Goal: Contribute content: Add original content to the website for others to see

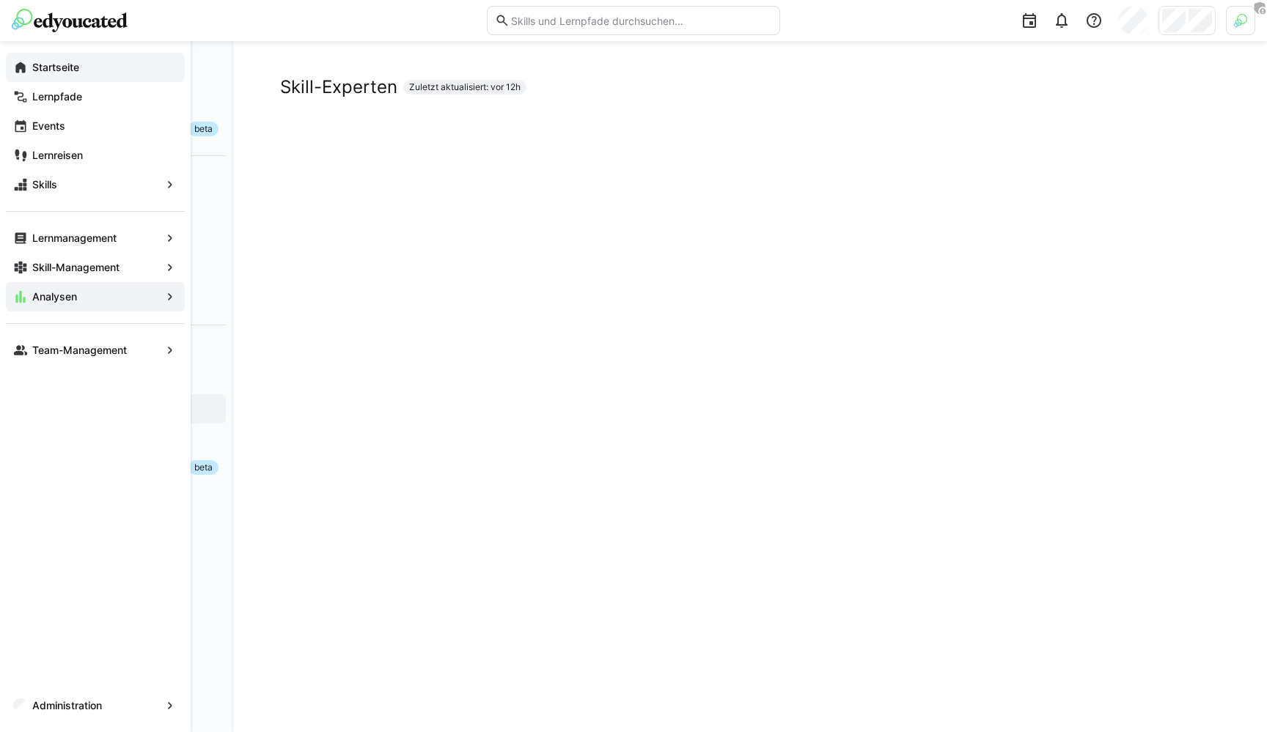
click at [0, 0] on app-navigation-label "Startseite" at bounding box center [0, 0] width 0 height 0
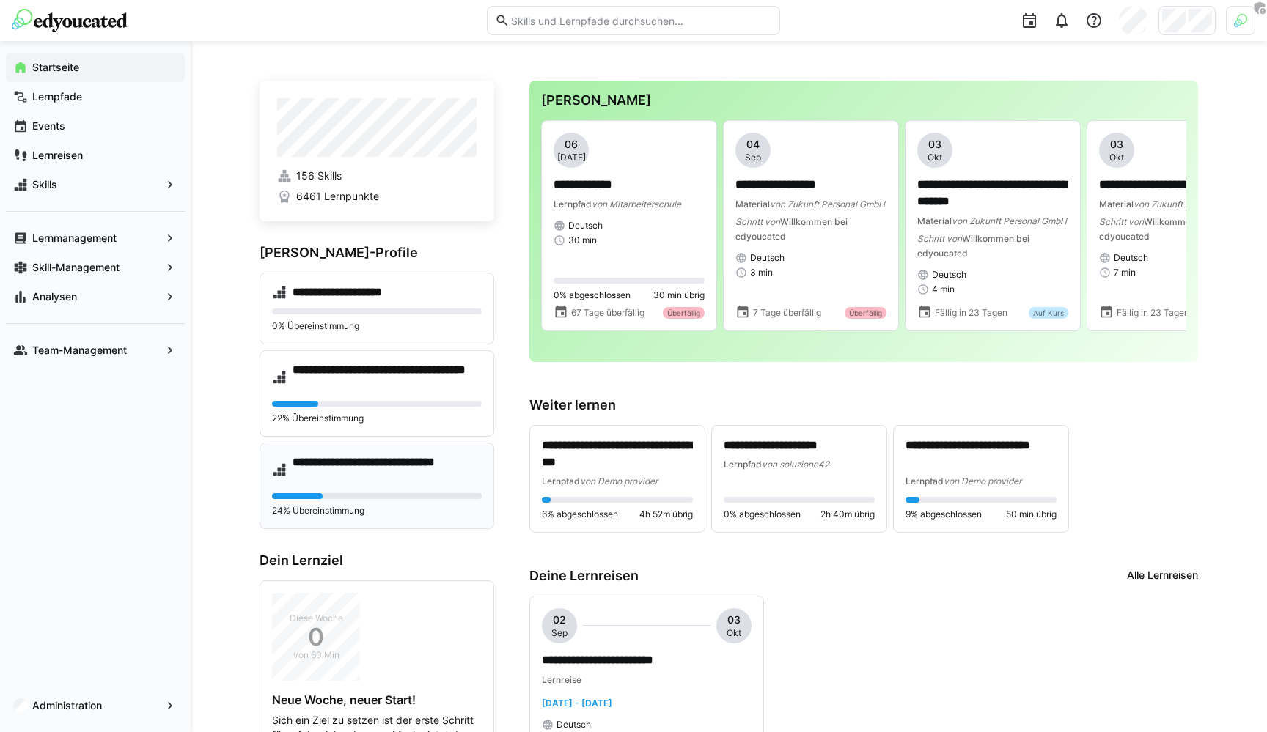
click at [416, 472] on h4 "**********" at bounding box center [387, 469] width 189 height 29
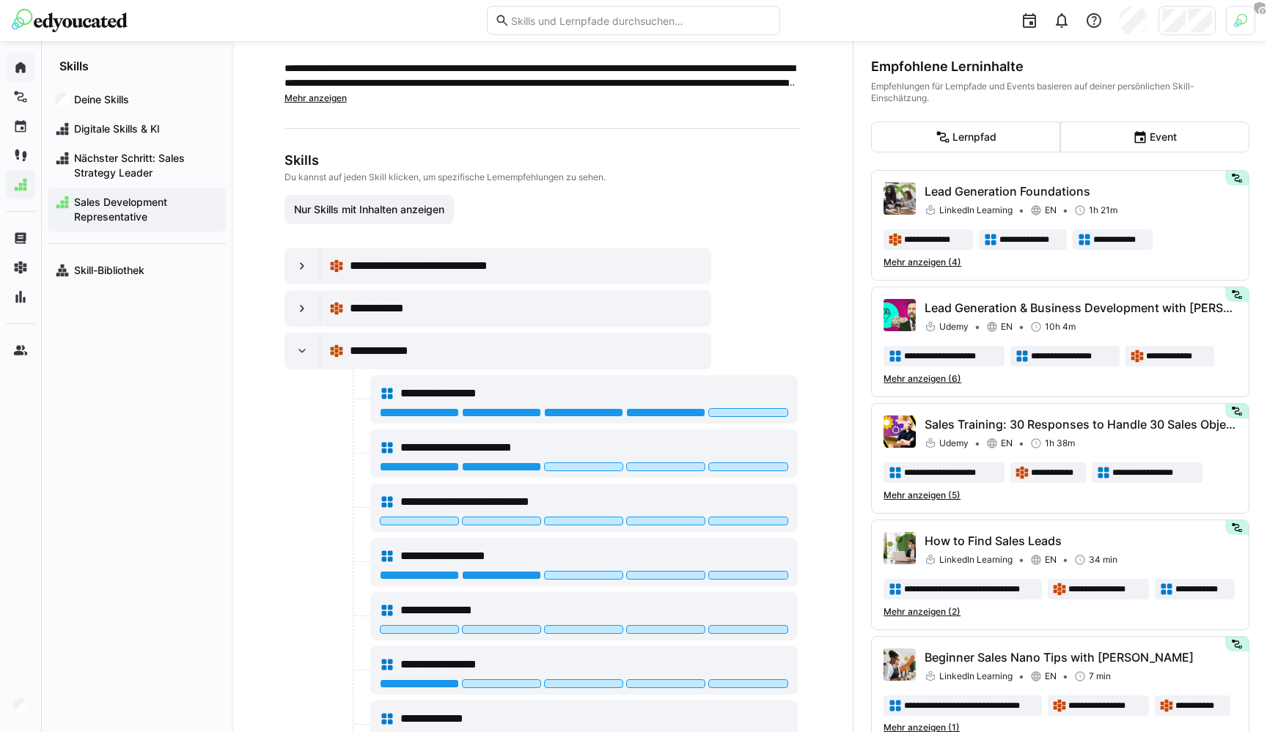
scroll to position [115, 0]
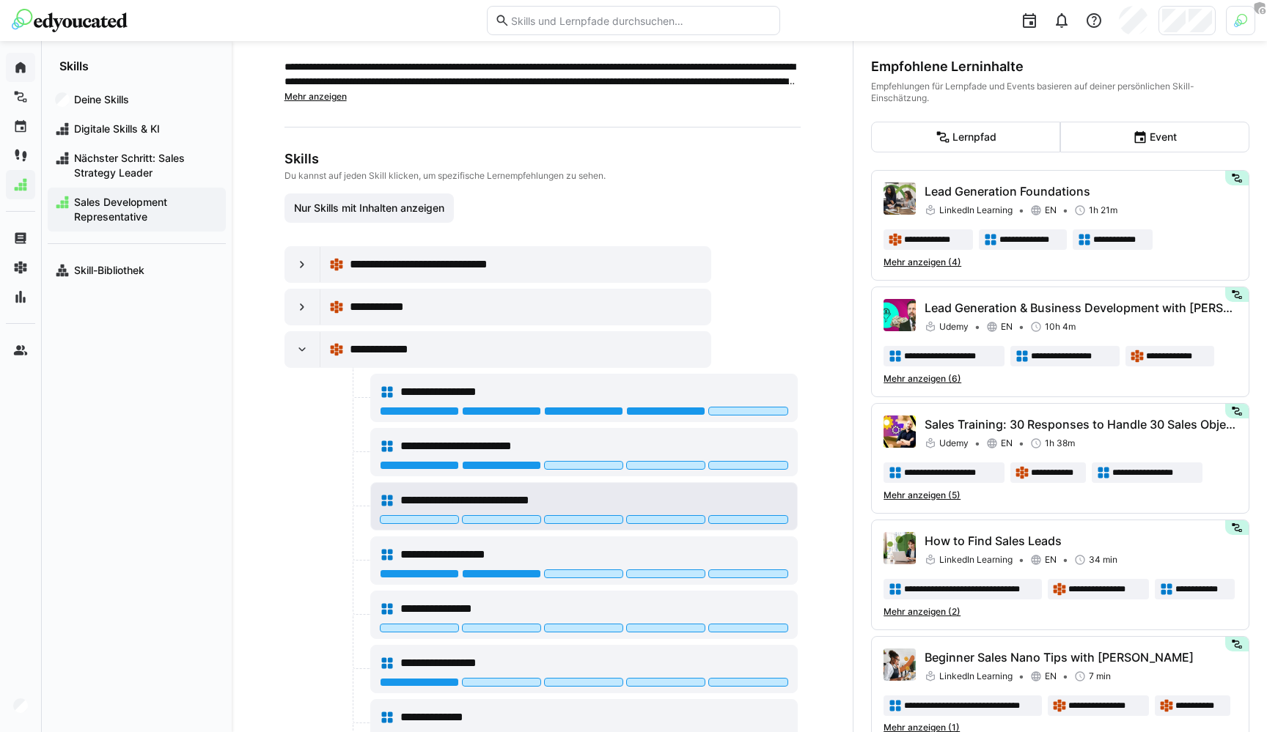
click at [564, 496] on span "**********" at bounding box center [492, 501] width 184 height 18
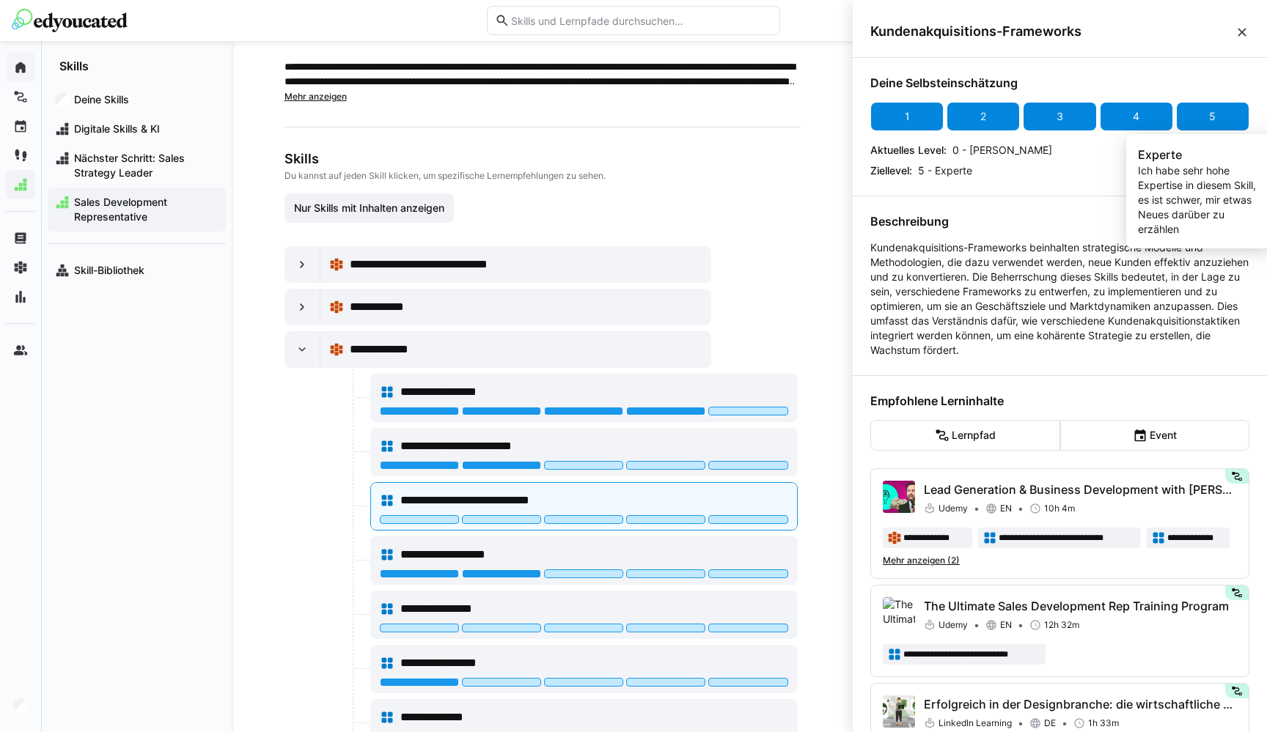
click at [1177, 113] on div "5" at bounding box center [1212, 116] width 73 height 29
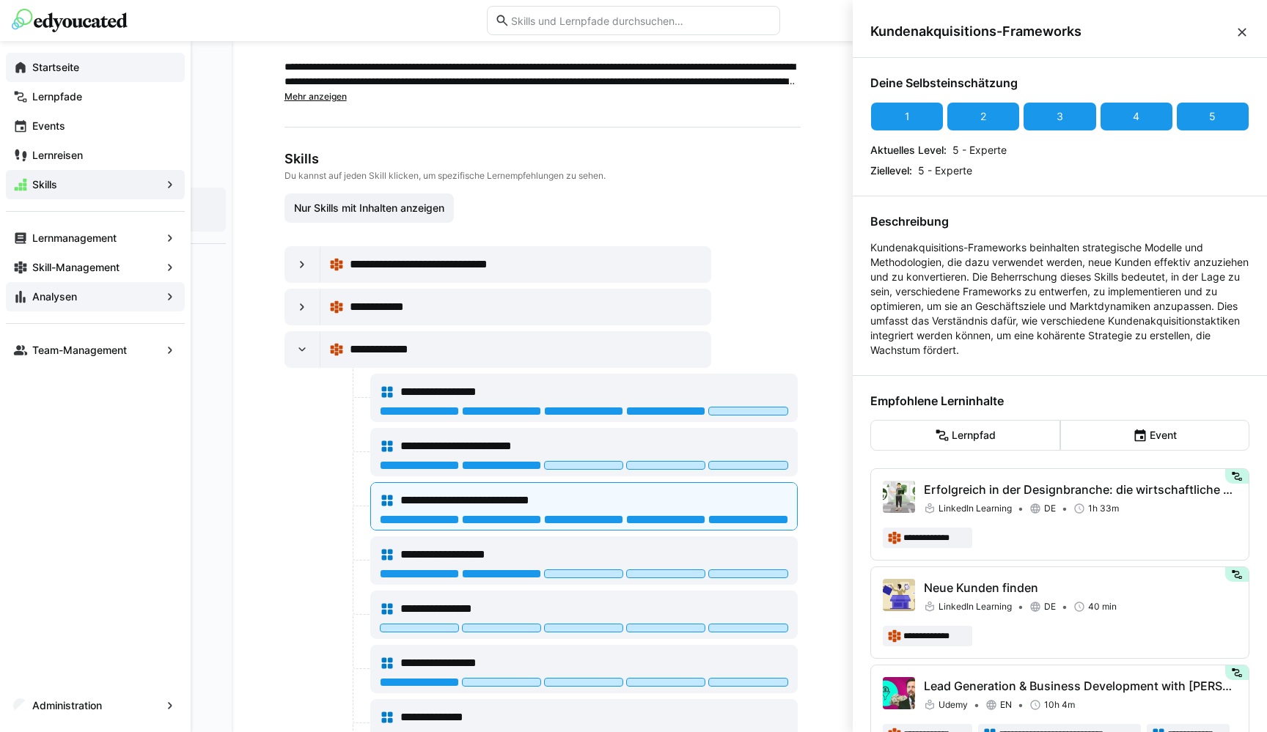
click at [0, 0] on app-navigation-label "Analysen" at bounding box center [0, 0] width 0 height 0
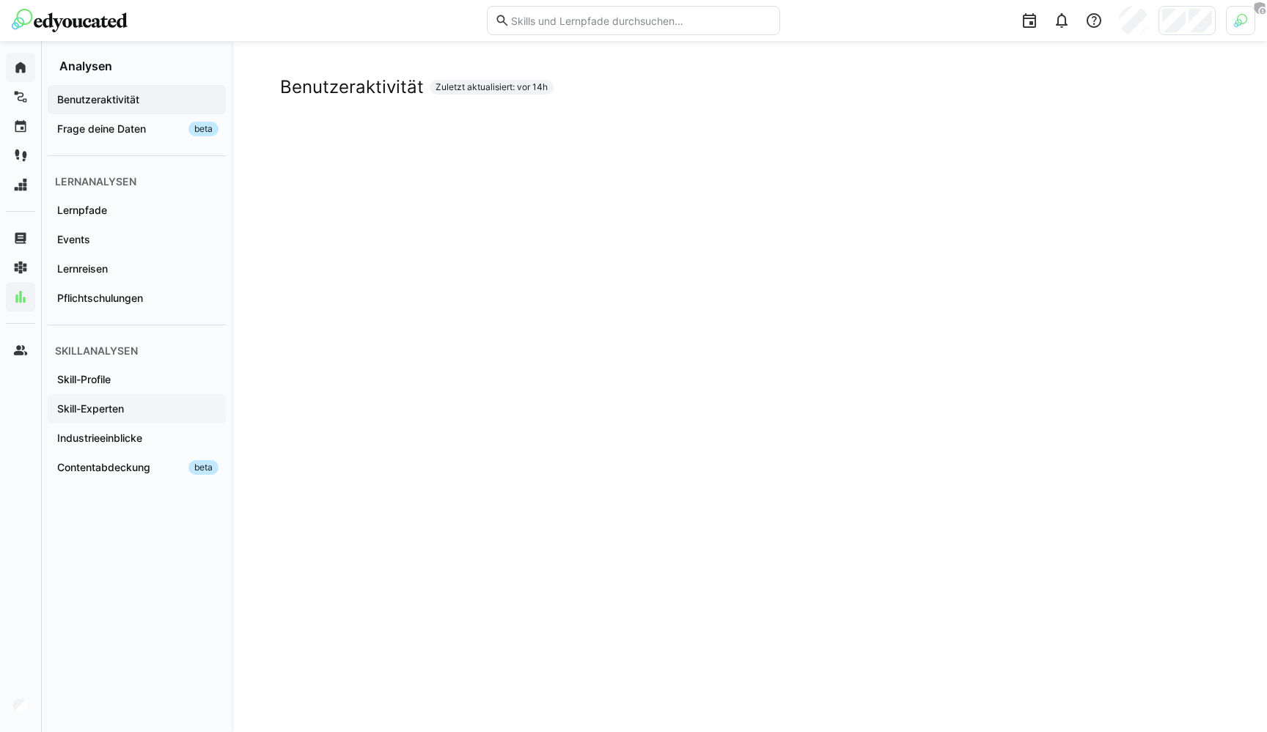
click at [0, 0] on app-navigation-label "Skill-Experten" at bounding box center [0, 0] width 0 height 0
click at [122, 385] on span "Skill-Profile" at bounding box center [137, 379] width 164 height 15
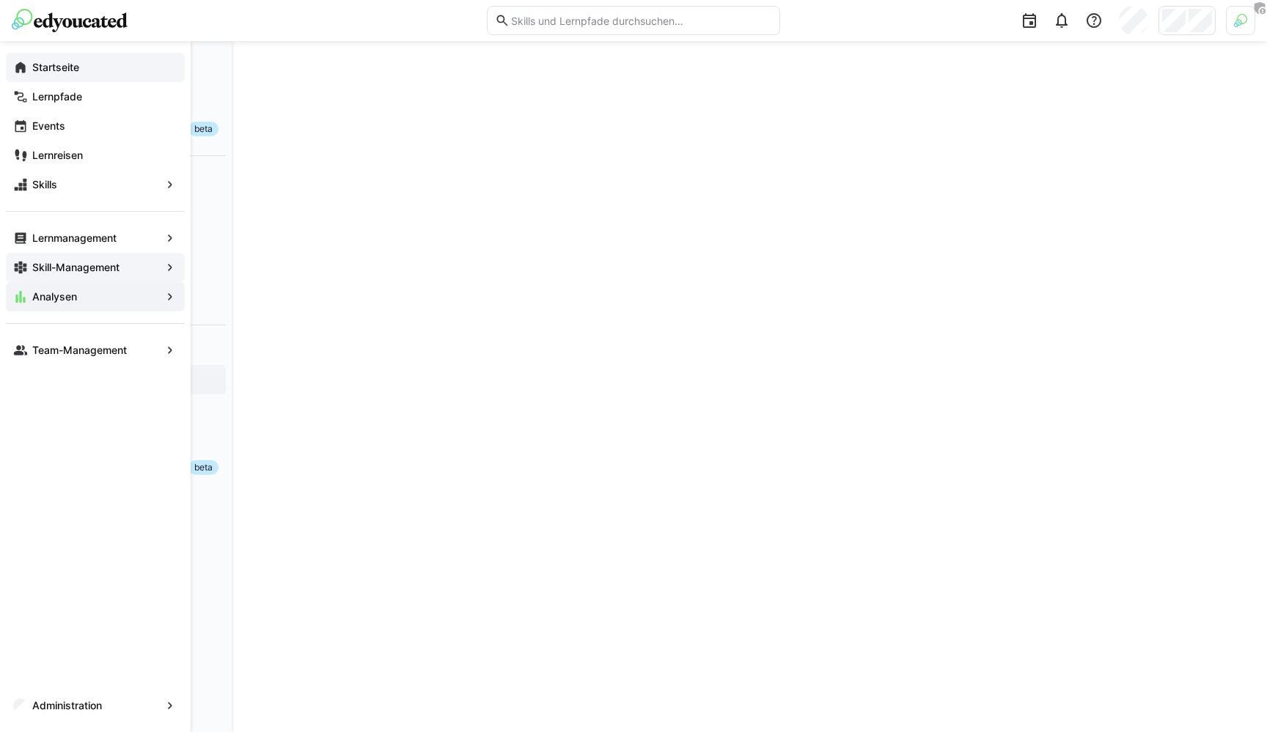
click at [0, 0] on app-navigation-label "Skill-Management" at bounding box center [0, 0] width 0 height 0
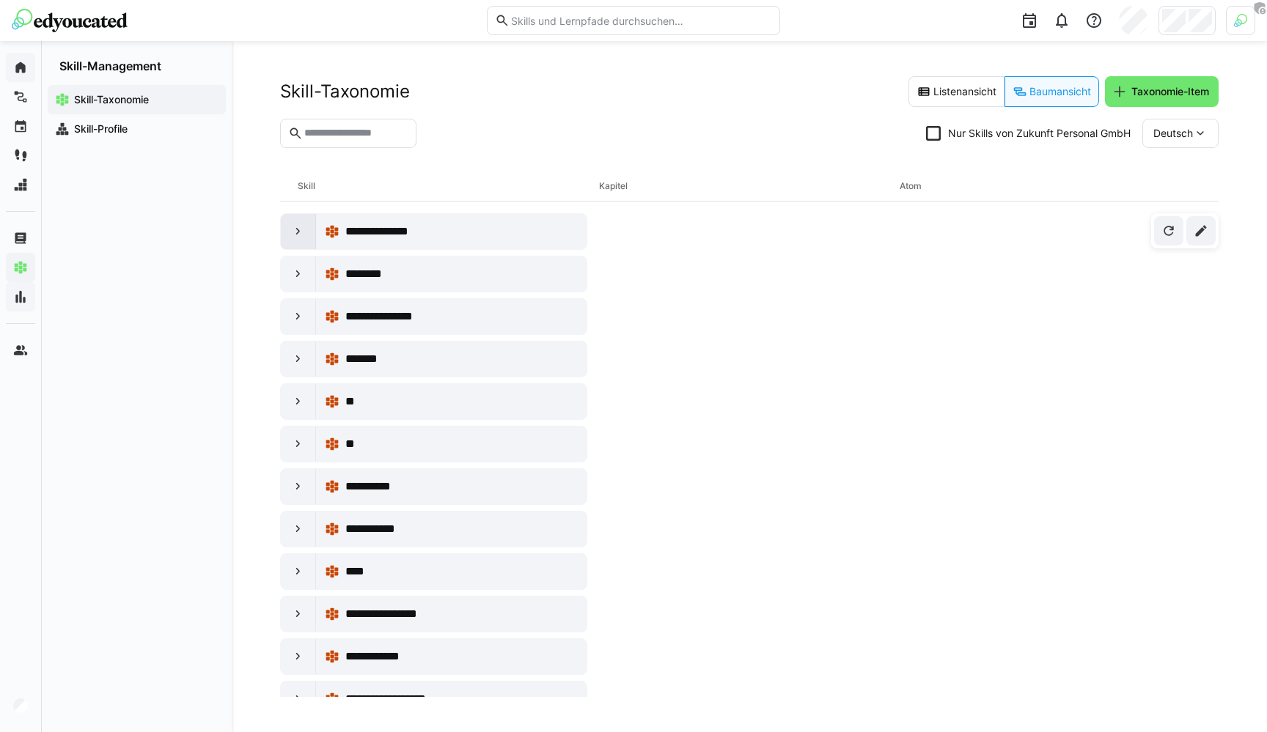
click at [306, 241] on div at bounding box center [298, 231] width 35 height 35
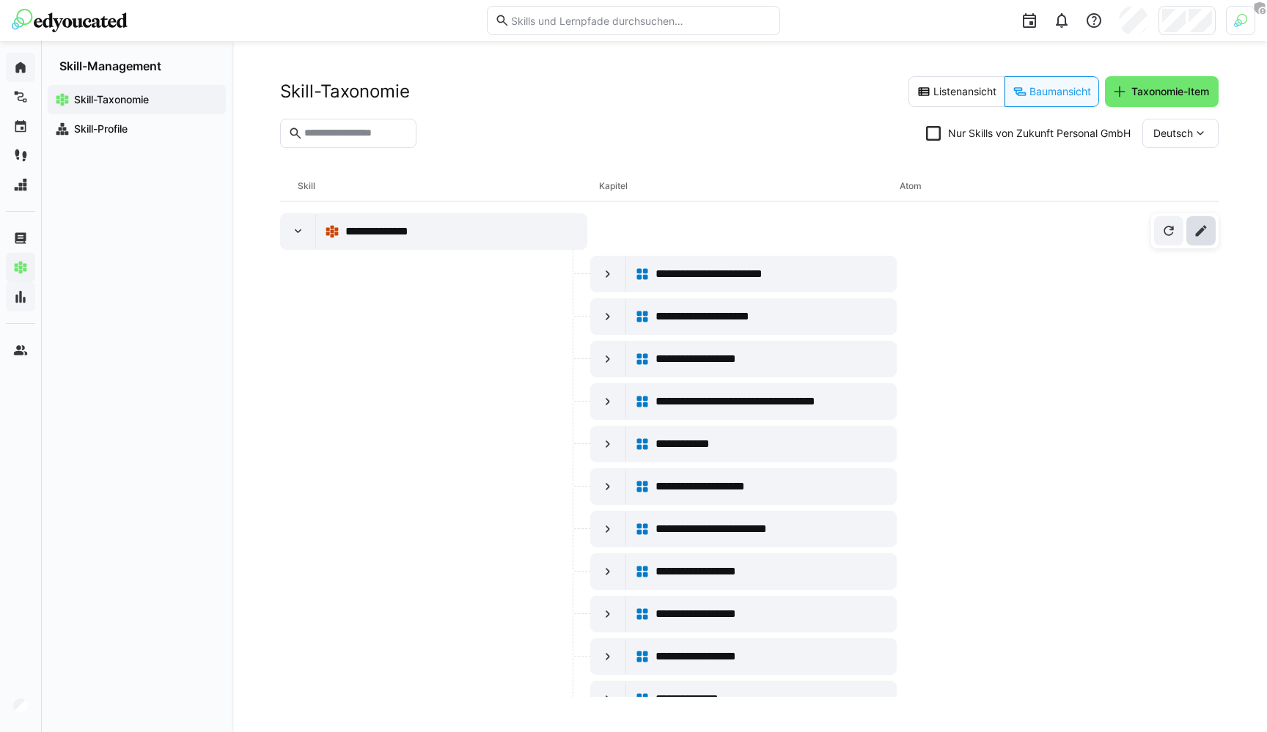
click at [1196, 229] on eds-icon at bounding box center [1201, 231] width 15 height 15
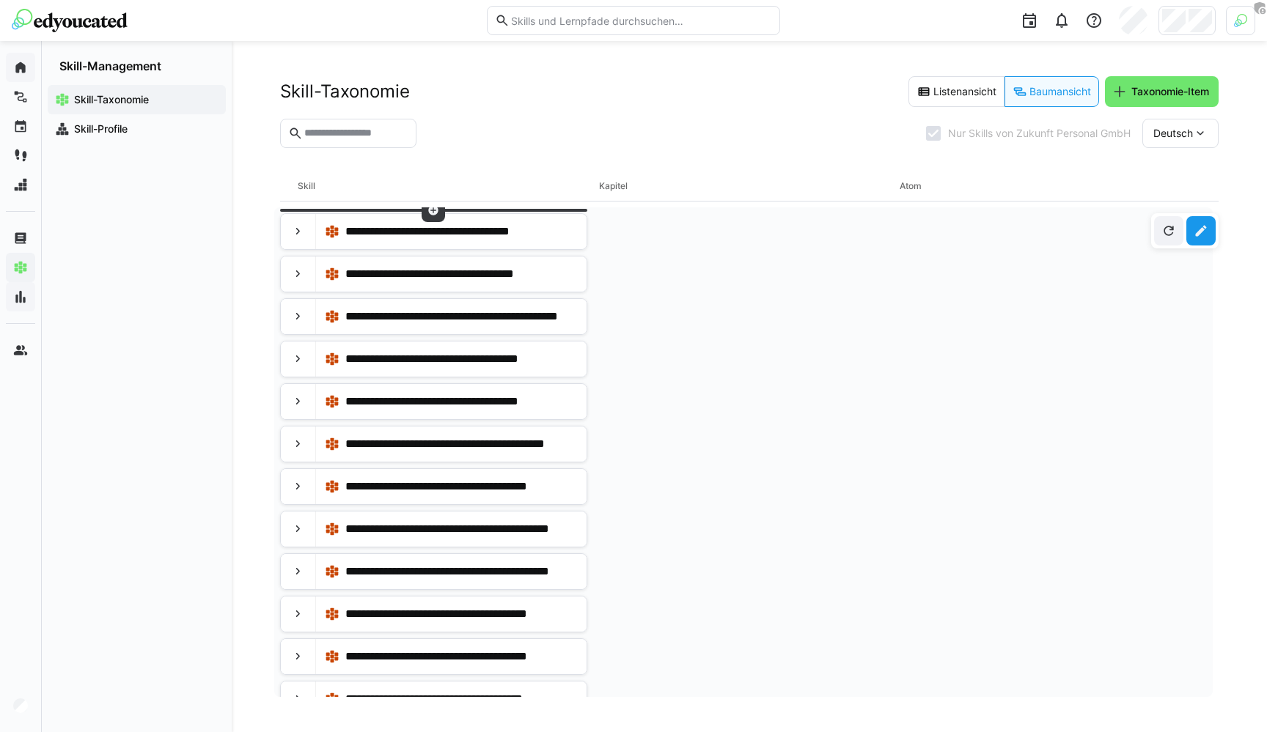
click at [433, 214] on eds-icon at bounding box center [433, 211] width 12 height 12
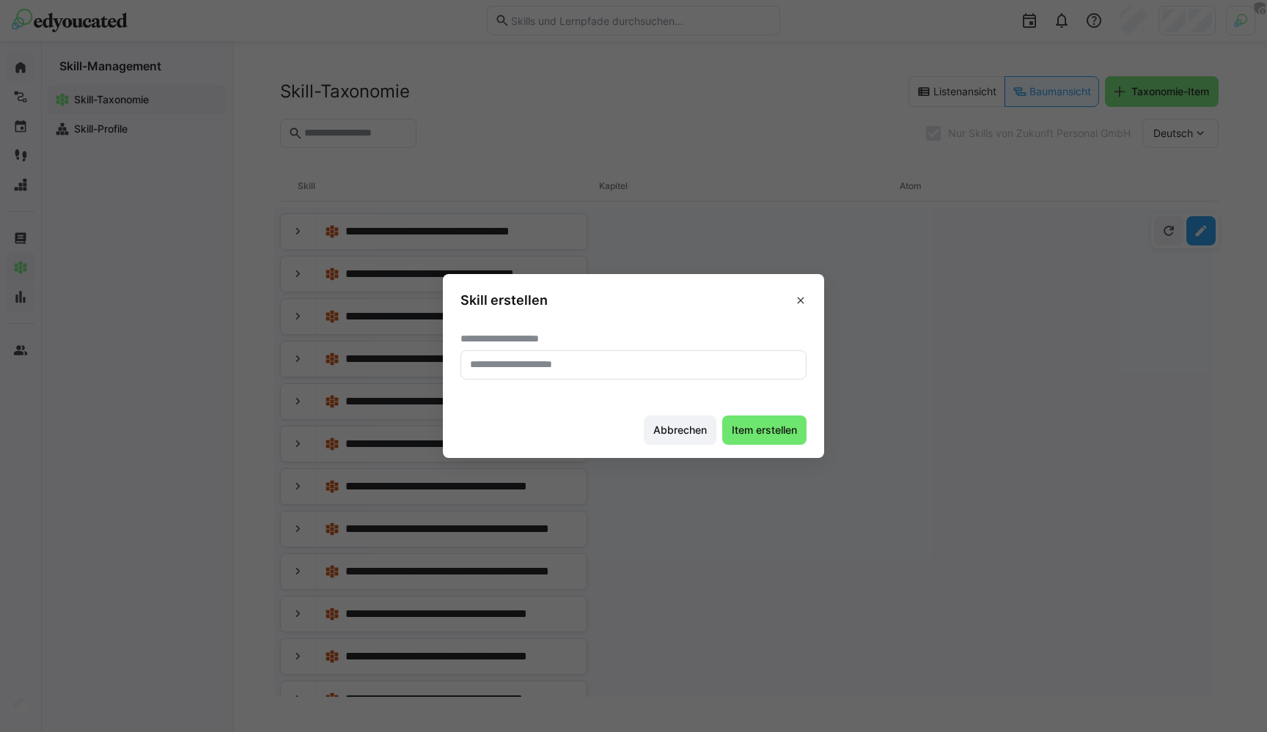
click at [536, 359] on input "text" at bounding box center [634, 365] width 330 height 13
type input "*********"
click at [772, 439] on span "Item erstellen" at bounding box center [764, 430] width 84 height 29
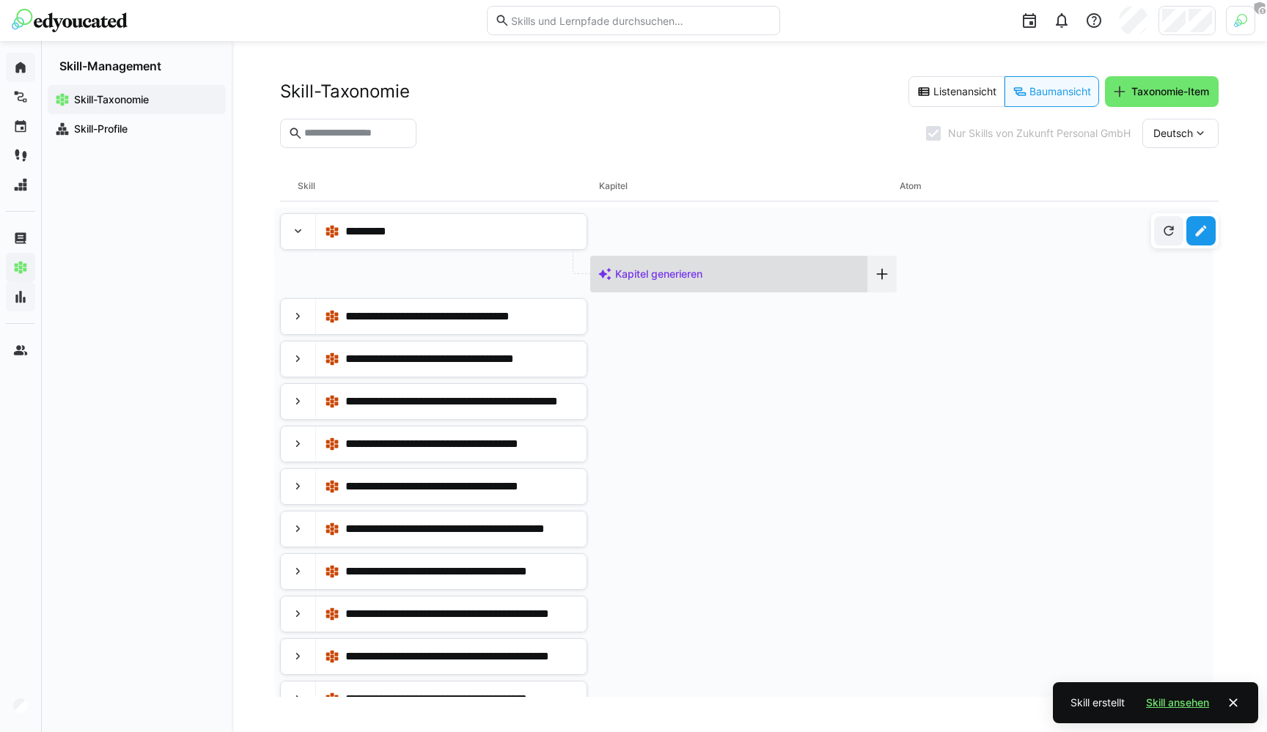
click at [744, 275] on div "Kapitel generieren" at bounding box center [728, 274] width 277 height 37
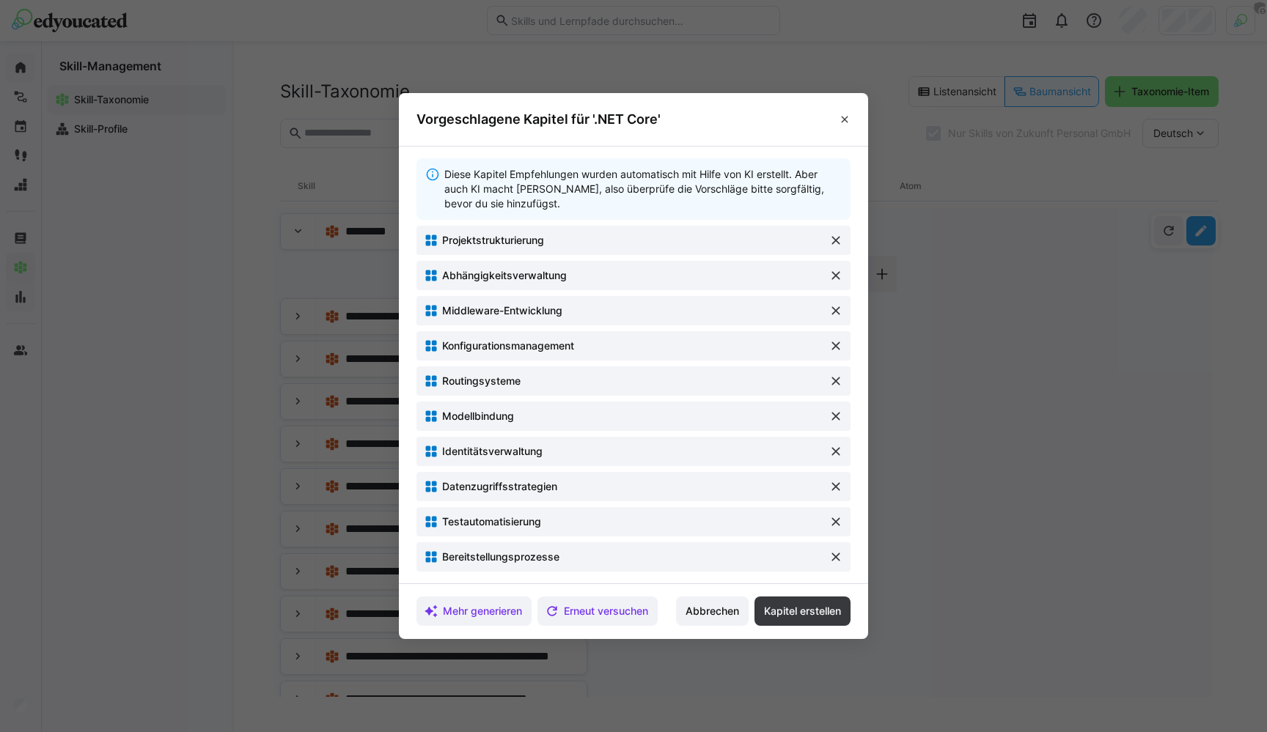
click at [744, 275] on div "Abhängigkeitsverwaltung" at bounding box center [622, 275] width 396 height 15
click at [851, 122] on span at bounding box center [844, 119] width 23 height 23
